Goal: Information Seeking & Learning: Learn about a topic

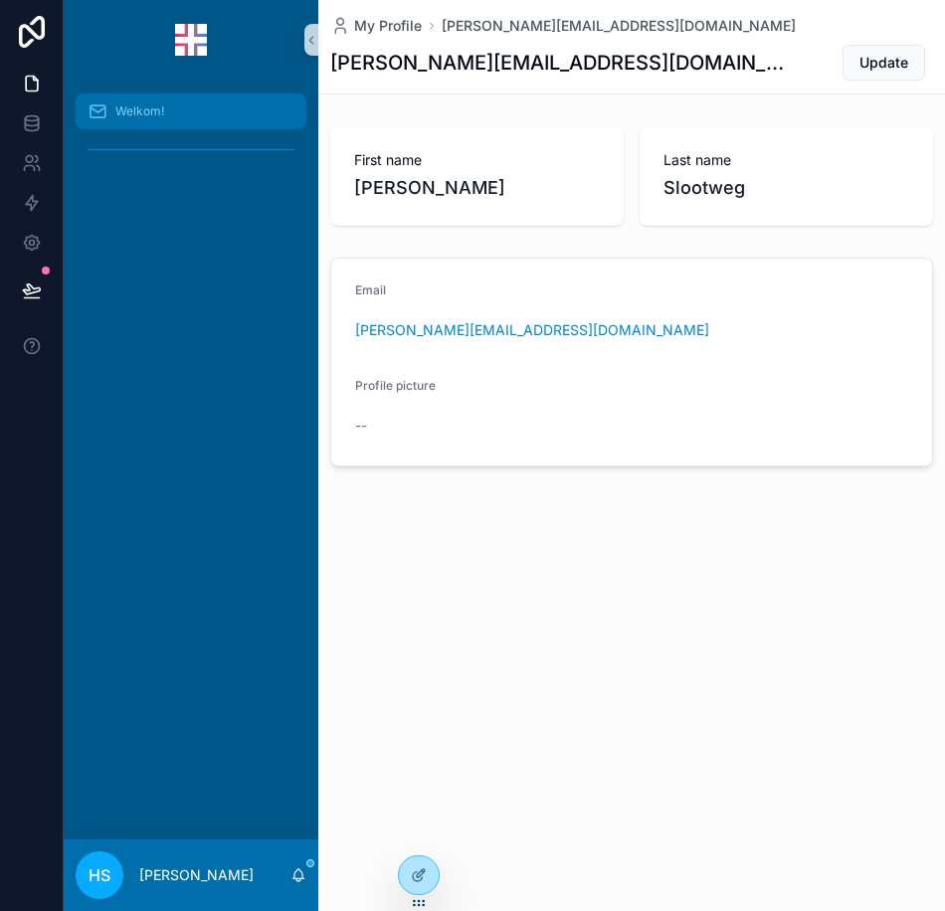
click at [146, 115] on span "Welkom!" at bounding box center [139, 111] width 49 height 16
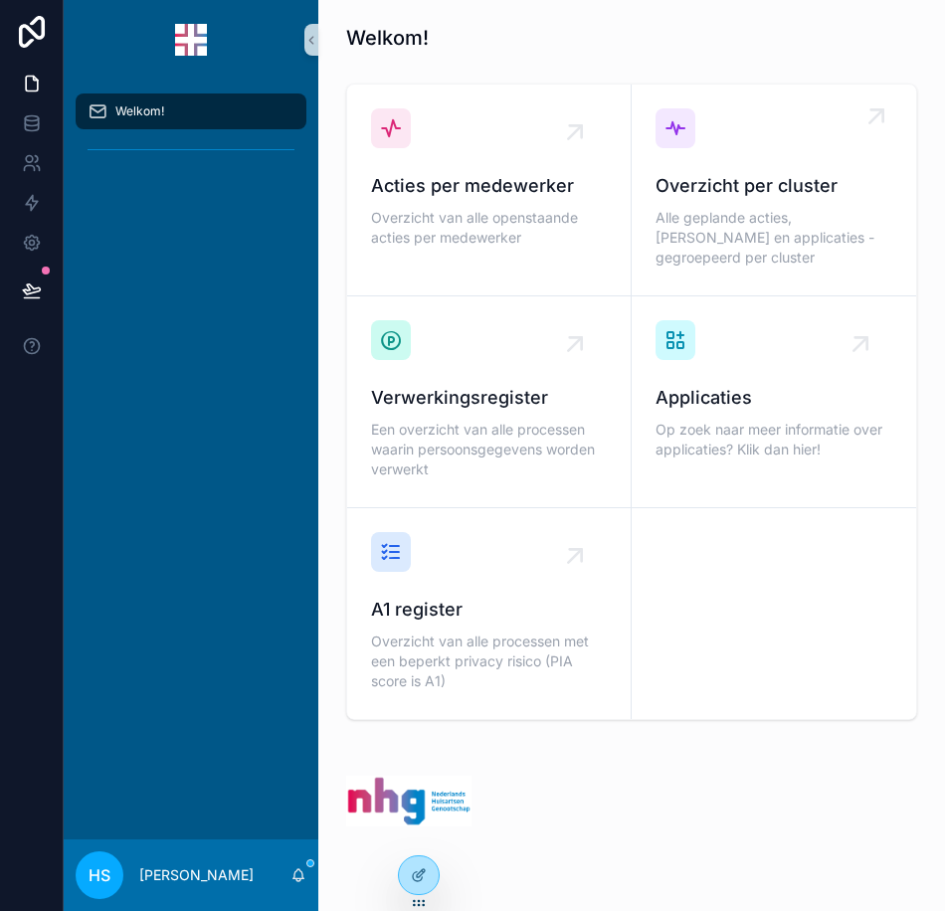
click at [695, 182] on span "Overzicht per cluster" at bounding box center [774, 186] width 237 height 28
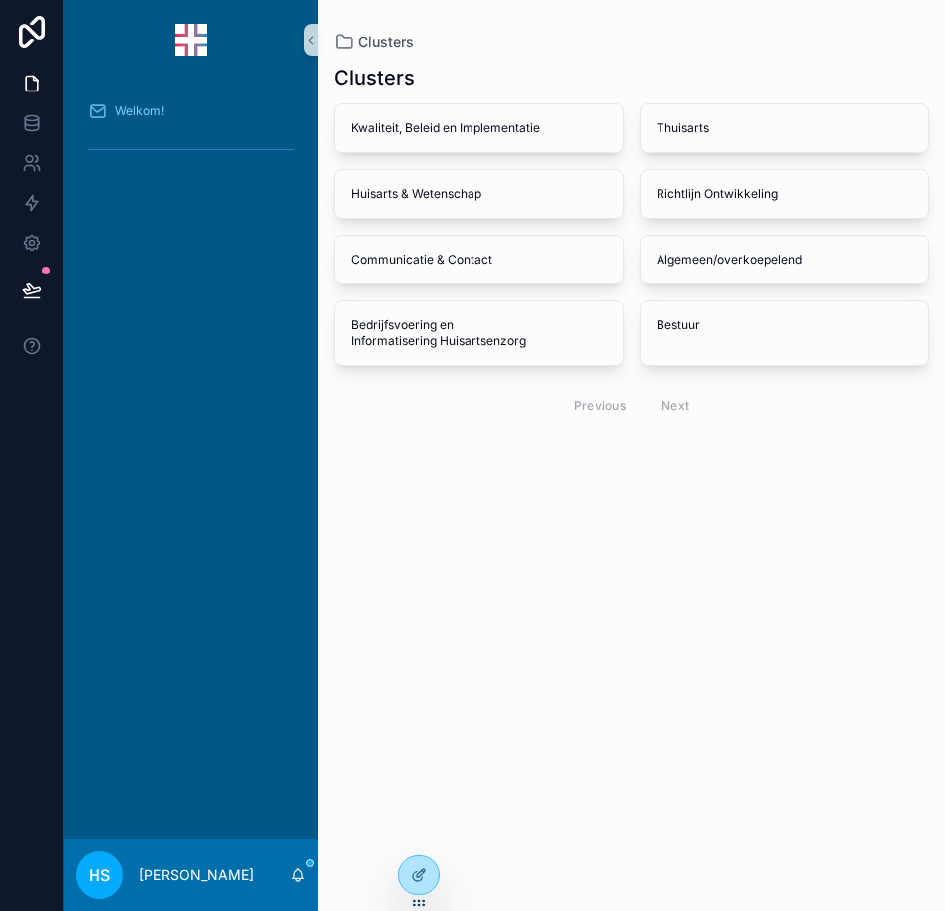
click at [695, 182] on div "Richtlijn Ontwikkeling" at bounding box center [784, 194] width 287 height 48
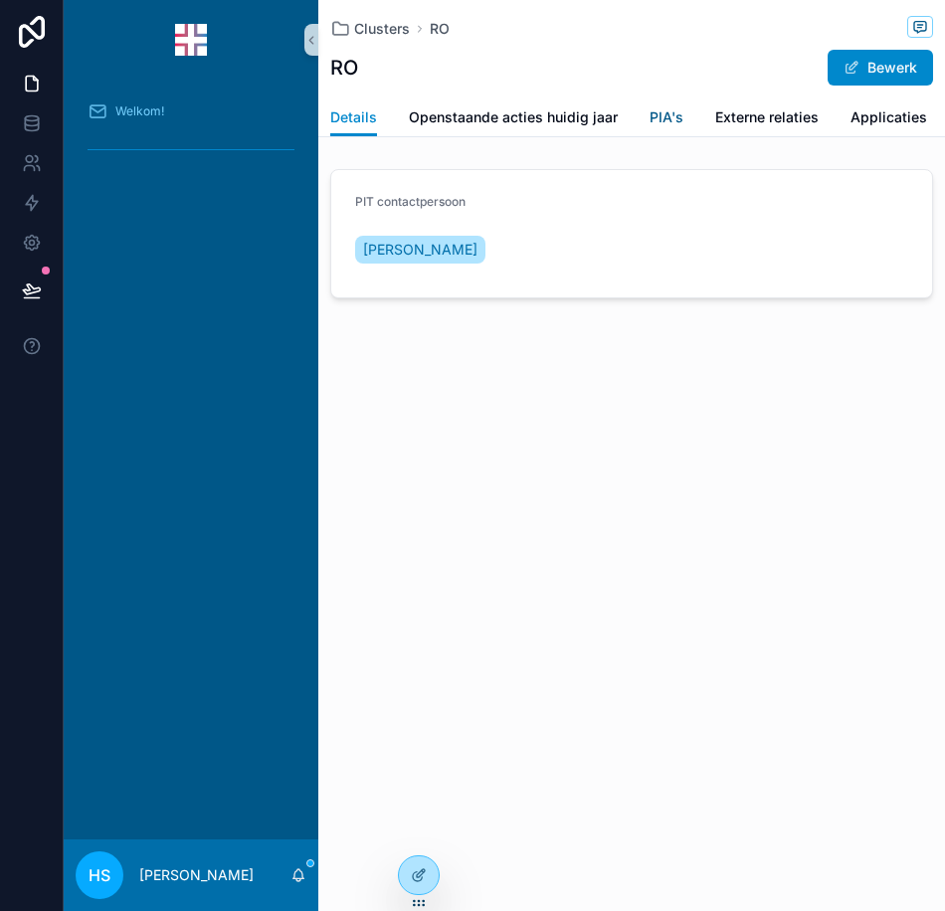
click at [675, 117] on span "PIA's" at bounding box center [667, 117] width 34 height 20
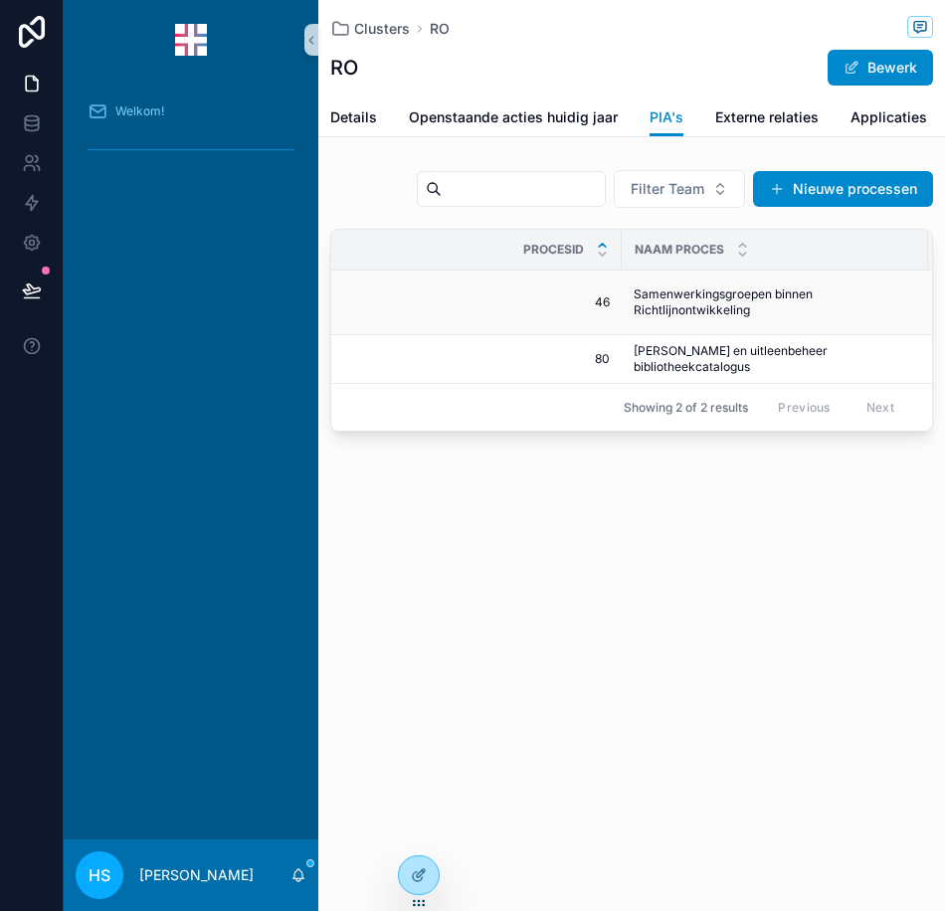
click at [667, 298] on span "Samenwerkingsgroepen binnen Richtlijnontwikkeling" at bounding box center [775, 302] width 282 height 32
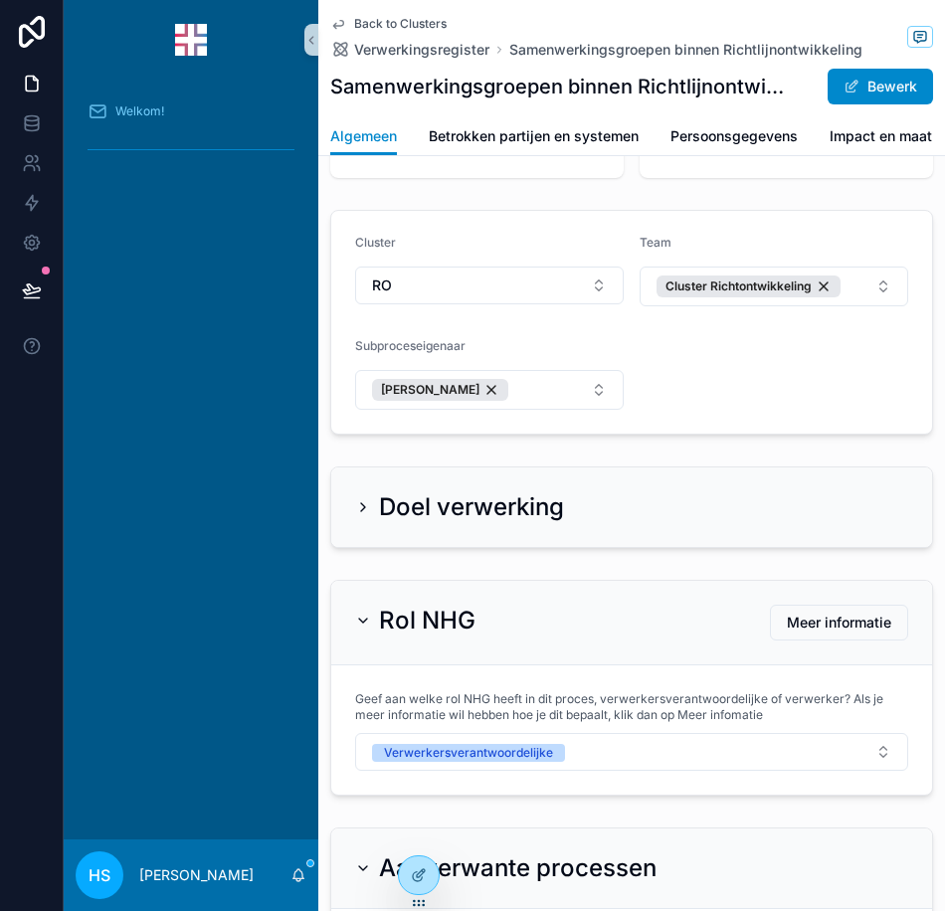
scroll to position [199, 0]
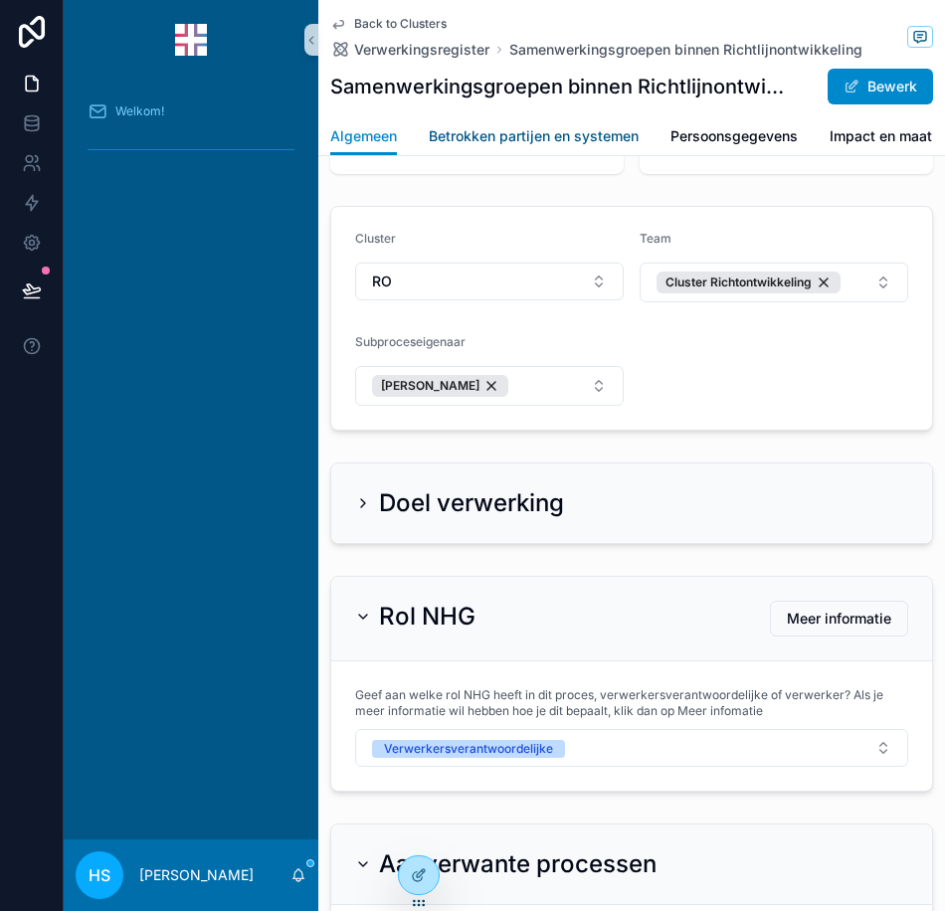
click at [475, 141] on span "Betrokken partijen en systemen" at bounding box center [534, 136] width 210 height 20
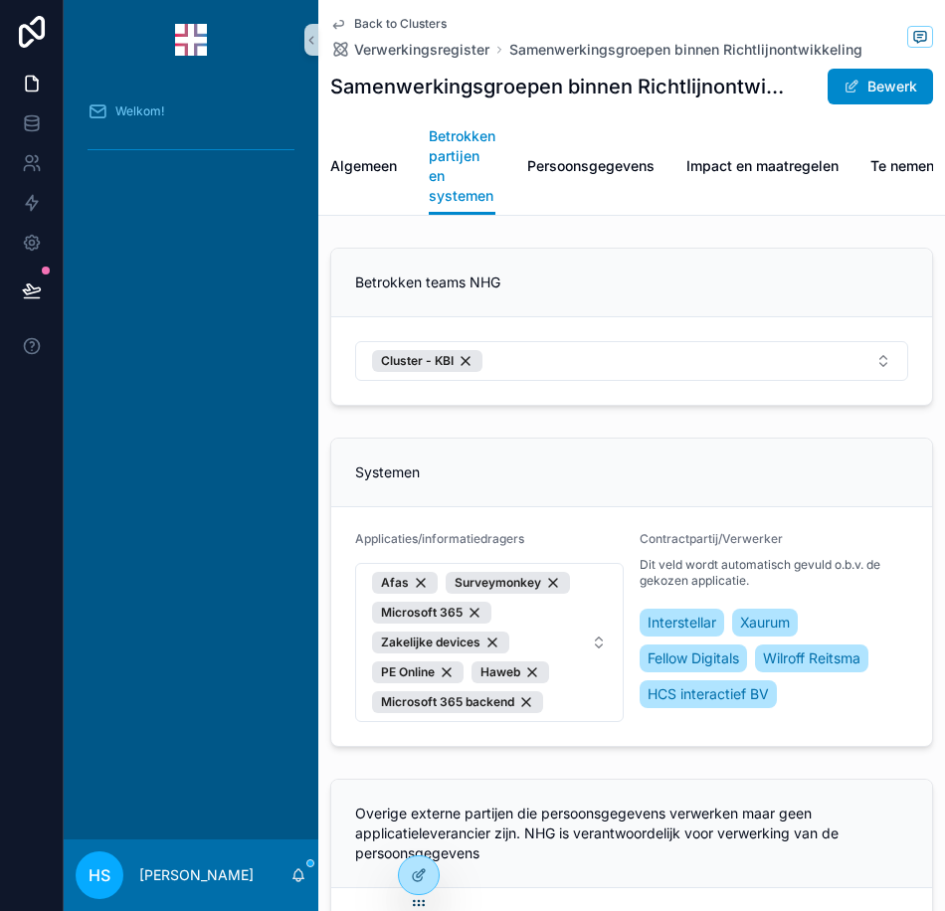
click at [327, 173] on div "Back to Clusters Verwerkingsregister Samenwerkingsgroepen binnen Richtlijnontwi…" at bounding box center [631, 108] width 627 height 216
click at [342, 172] on span "Algemeen" at bounding box center [363, 166] width 67 height 20
